Goal: Communication & Community: Share content

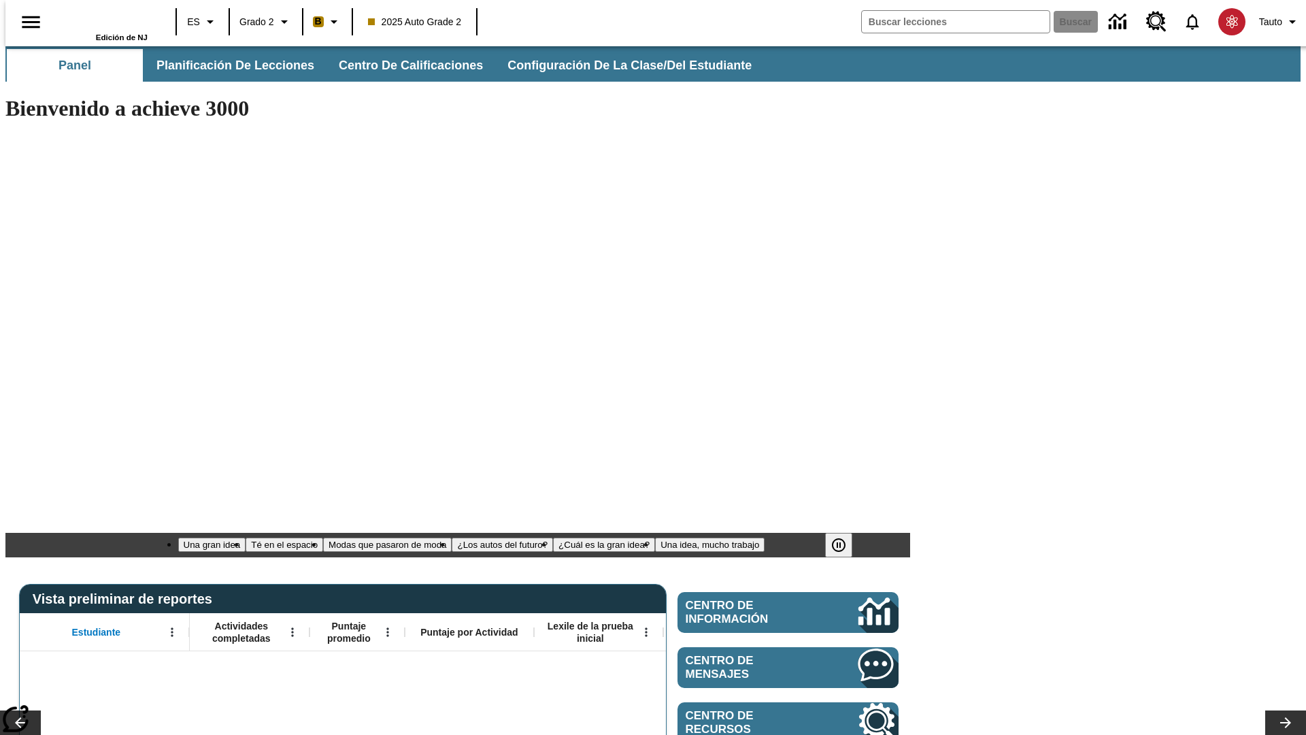
type input "-1"
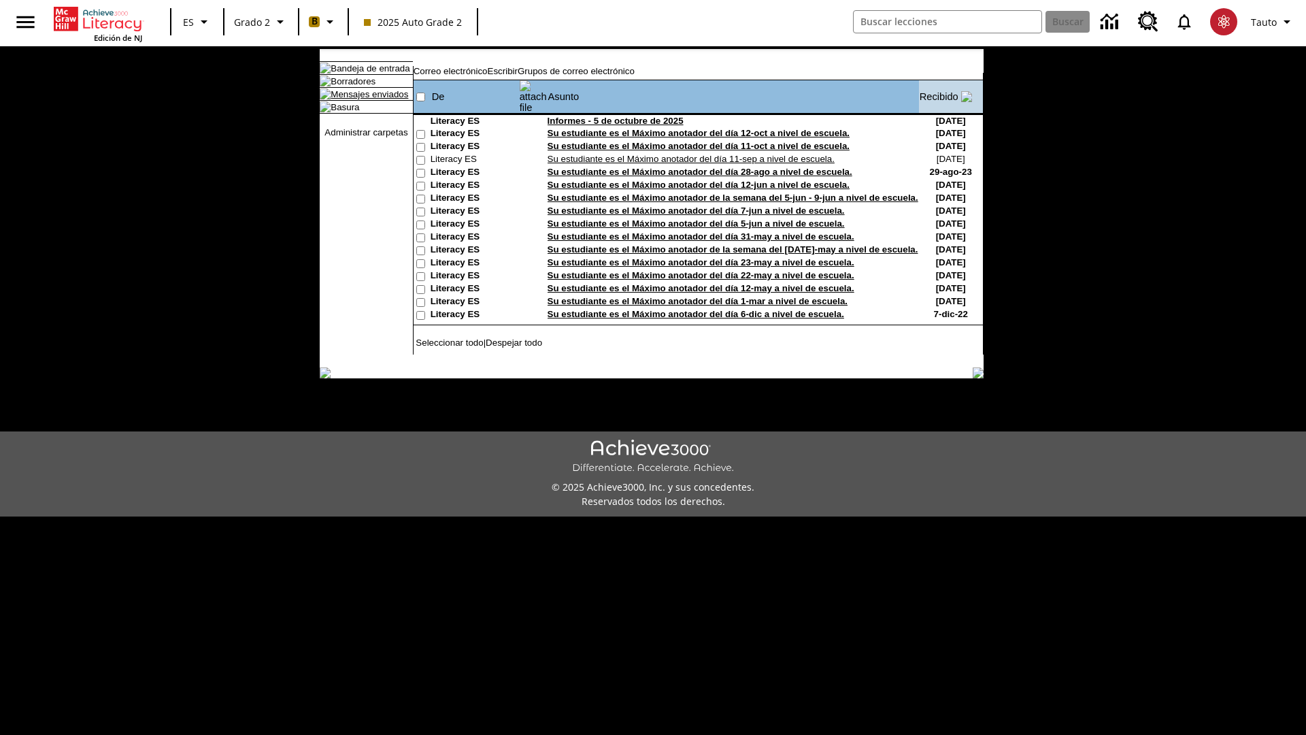
click at [370, 99] on link "Mensajes enviados" at bounding box center [370, 94] width 78 height 10
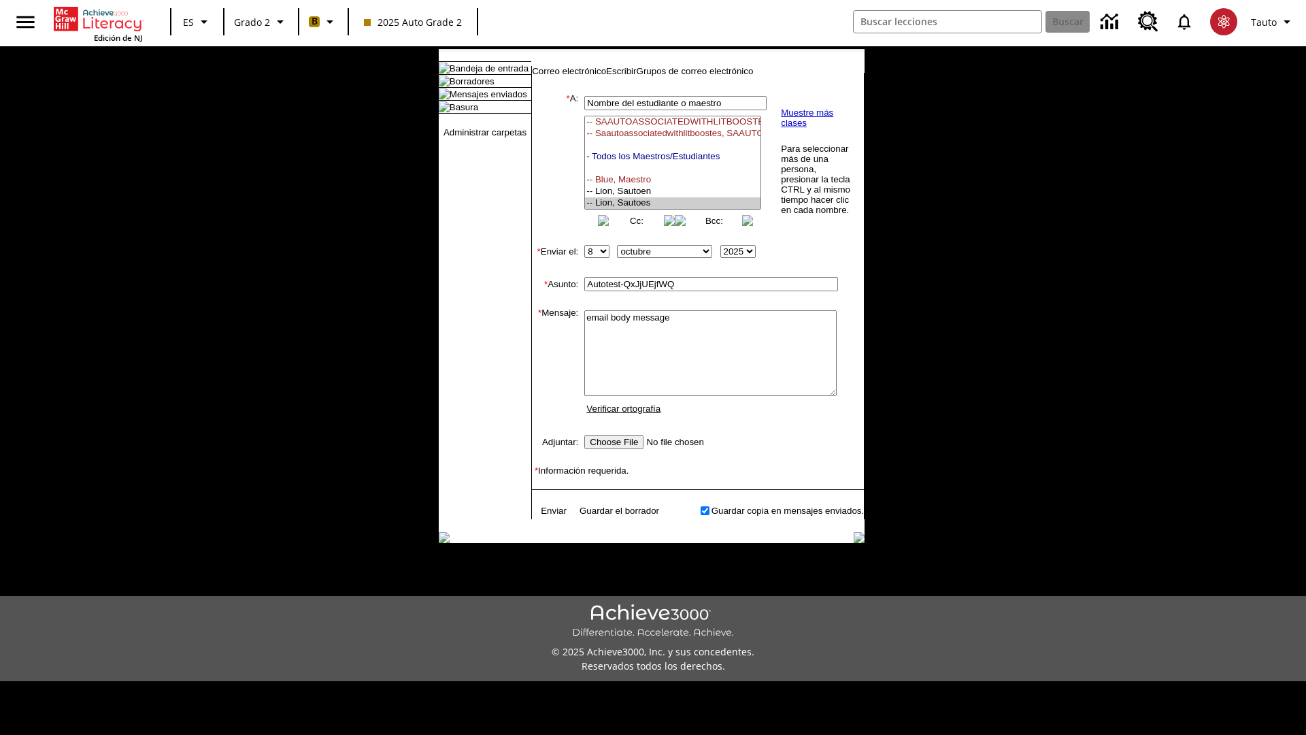
select select "U,21437111,1"
